Goal: Task Accomplishment & Management: Manage account settings

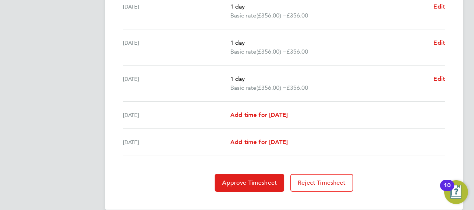
scroll to position [327, 0]
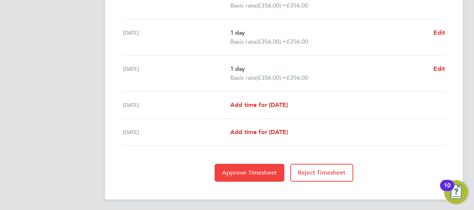
click at [263, 171] on span "Approve Timesheet" at bounding box center [249, 172] width 55 height 7
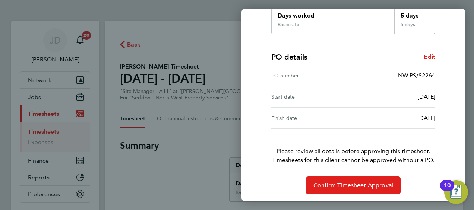
scroll to position [146, 0]
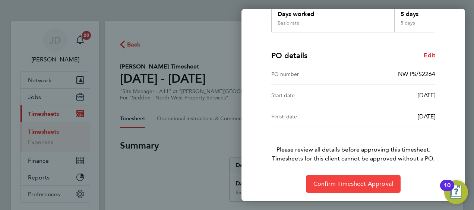
click at [364, 181] on span "Confirm Timesheet Approval" at bounding box center [353, 183] width 80 height 7
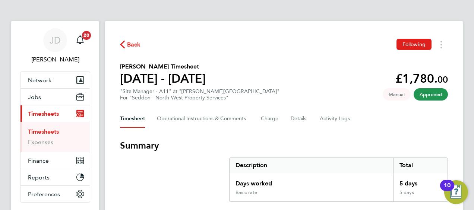
click at [56, 105] on button "Current page: Timesheets" at bounding box center [54, 113] width 69 height 16
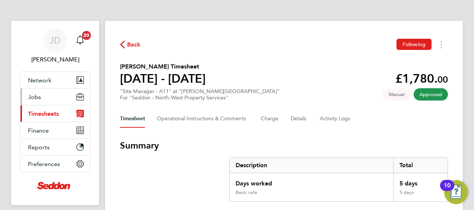
click at [50, 91] on button "Jobs" at bounding box center [54, 97] width 69 height 16
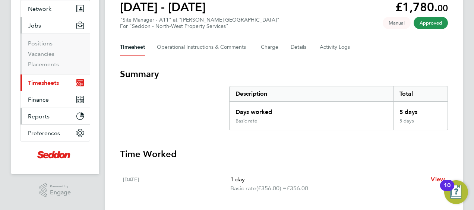
scroll to position [74, 0]
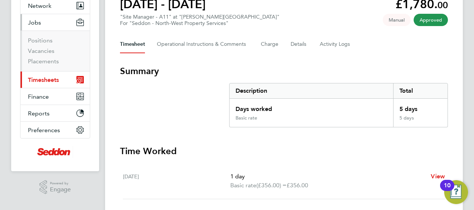
click at [80, 79] on icon "Main navigation" at bounding box center [79, 81] width 4 height 4
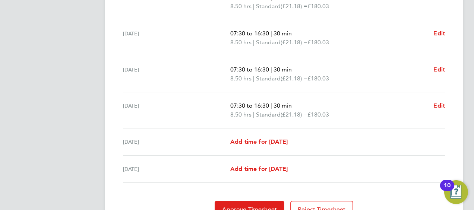
scroll to position [327, 0]
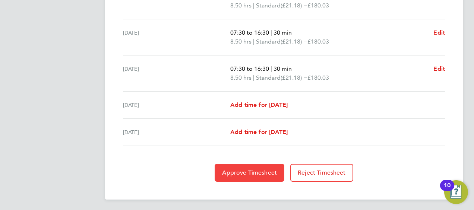
click at [246, 172] on span "Approve Timesheet" at bounding box center [249, 172] width 55 height 7
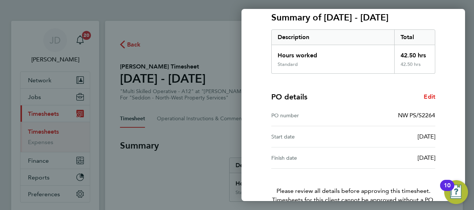
scroll to position [146, 0]
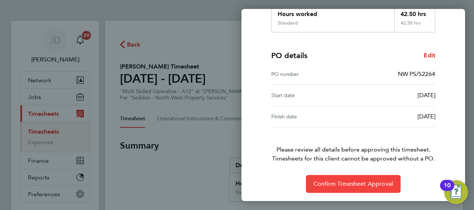
click at [348, 179] on button "Confirm Timesheet Approval" at bounding box center [353, 184] width 95 height 18
